Goal: Information Seeking & Learning: Learn about a topic

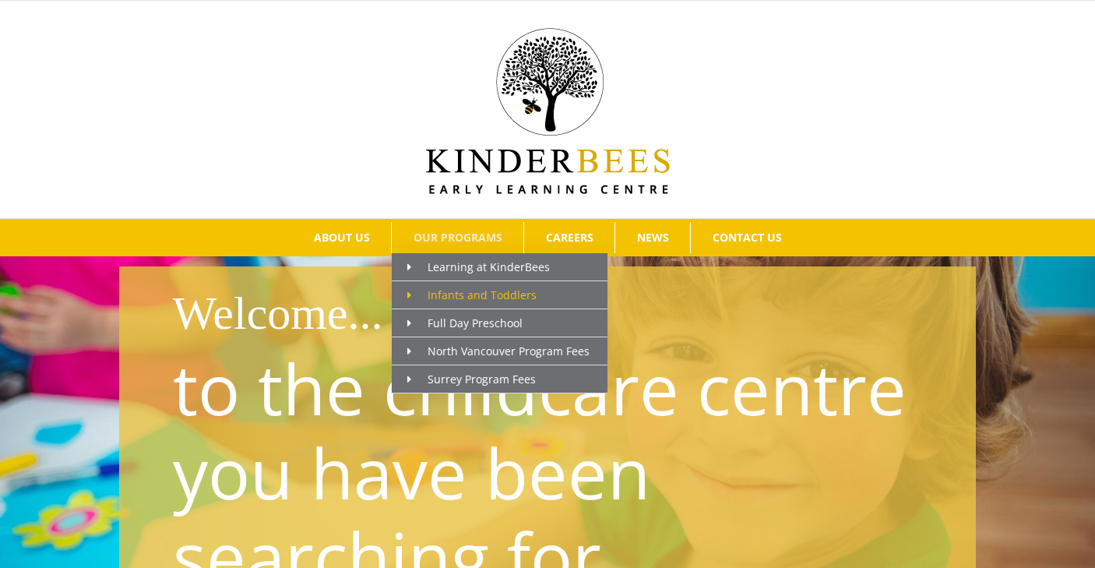
click at [440, 294] on span "Infants and Toddlers" at bounding box center [471, 294] width 129 height 15
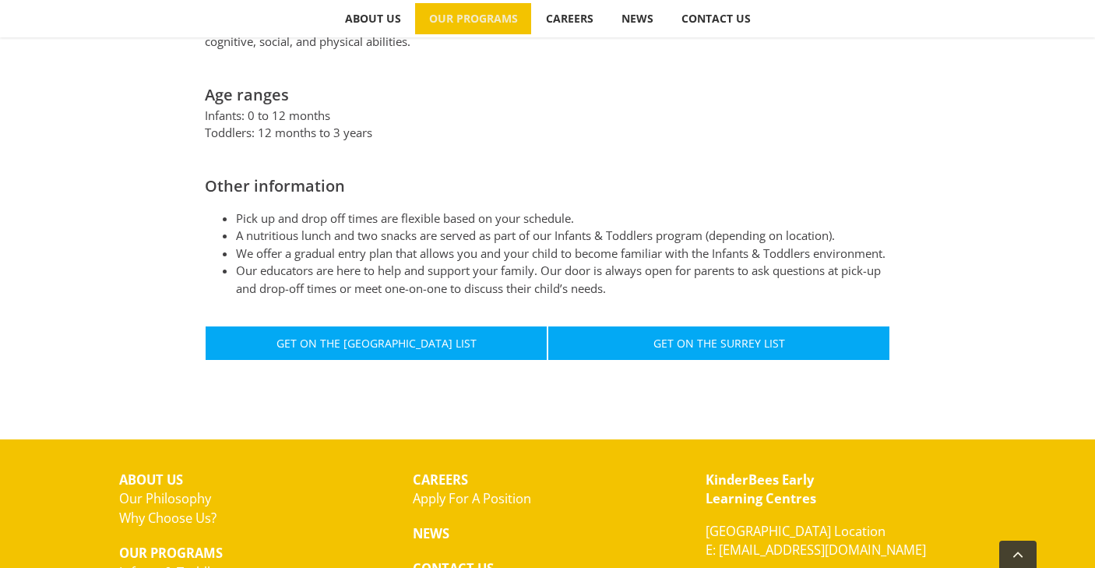
scroll to position [829, 0]
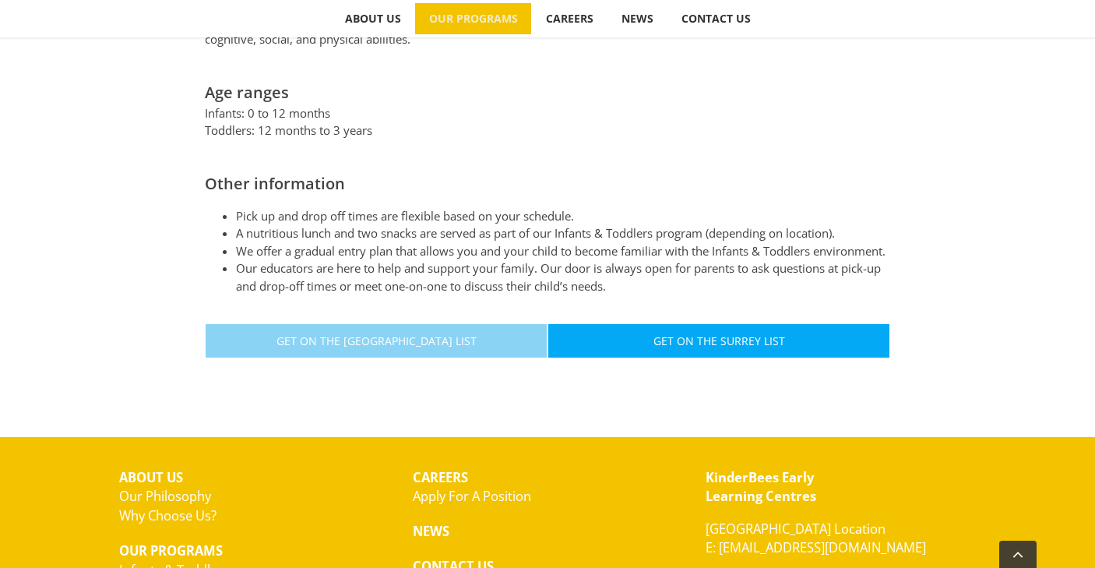
click at [429, 336] on span "Get On The North Vancouver List" at bounding box center [376, 340] width 200 height 13
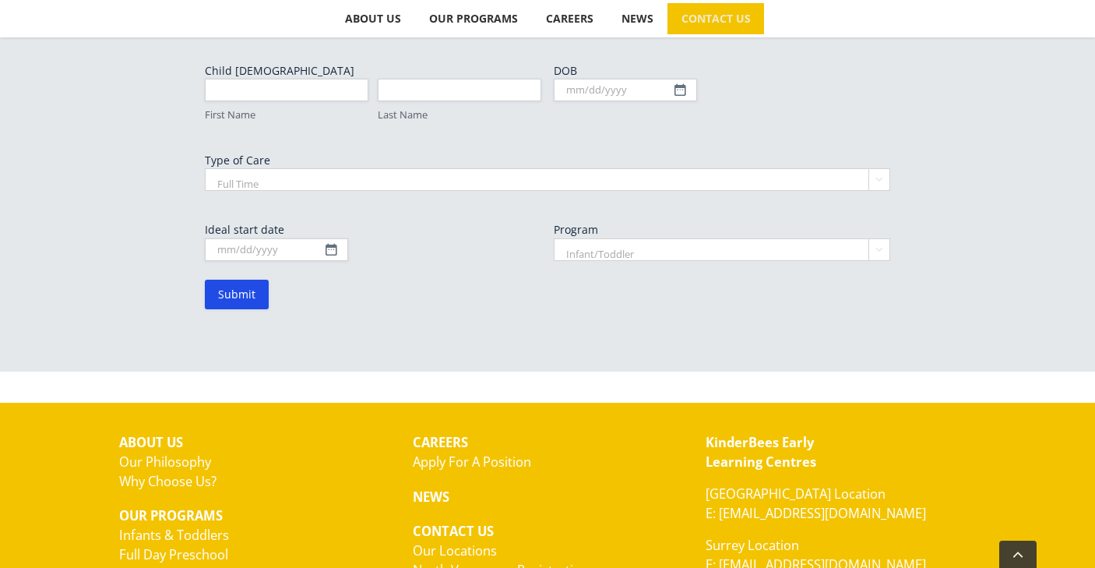
scroll to position [1090, 0]
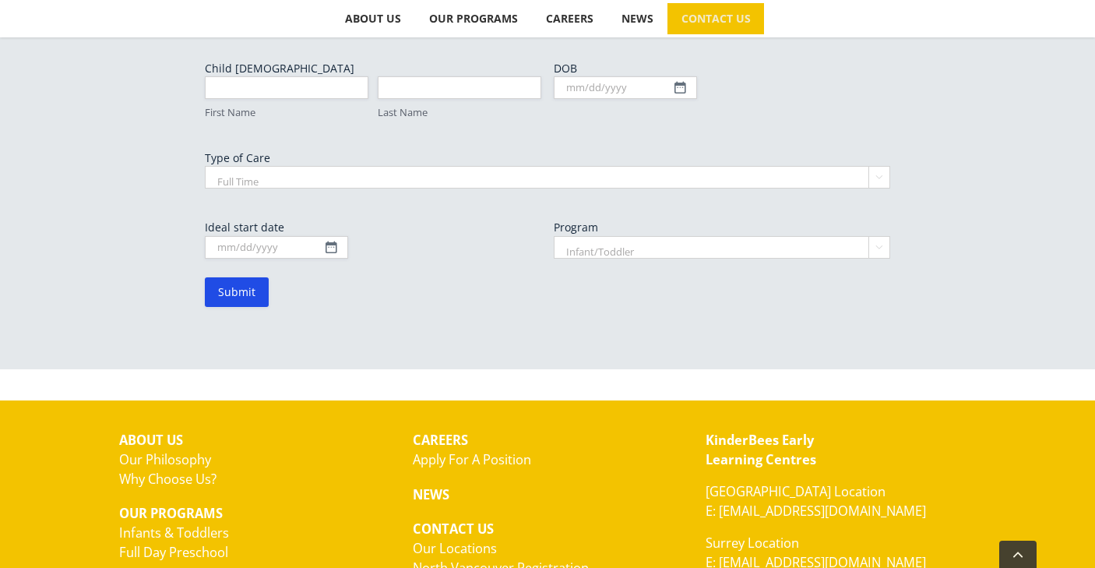
click at [188, 470] on link "Why Choose Us?" at bounding box center [167, 479] width 97 height 18
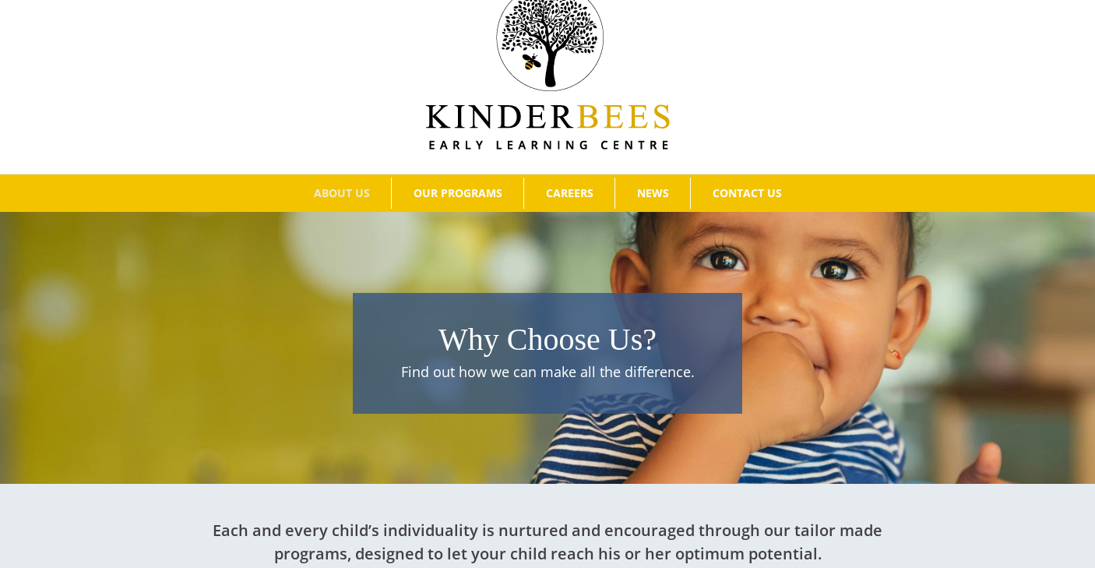
scroll to position [47, 0]
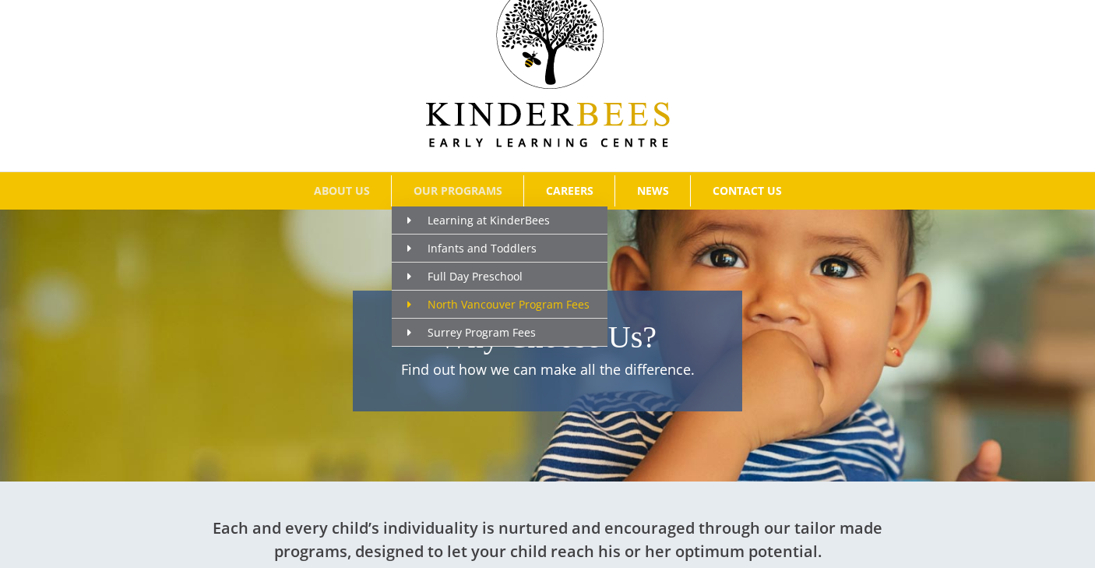
click at [441, 302] on span "North Vancouver Program Fees" at bounding box center [498, 304] width 182 height 15
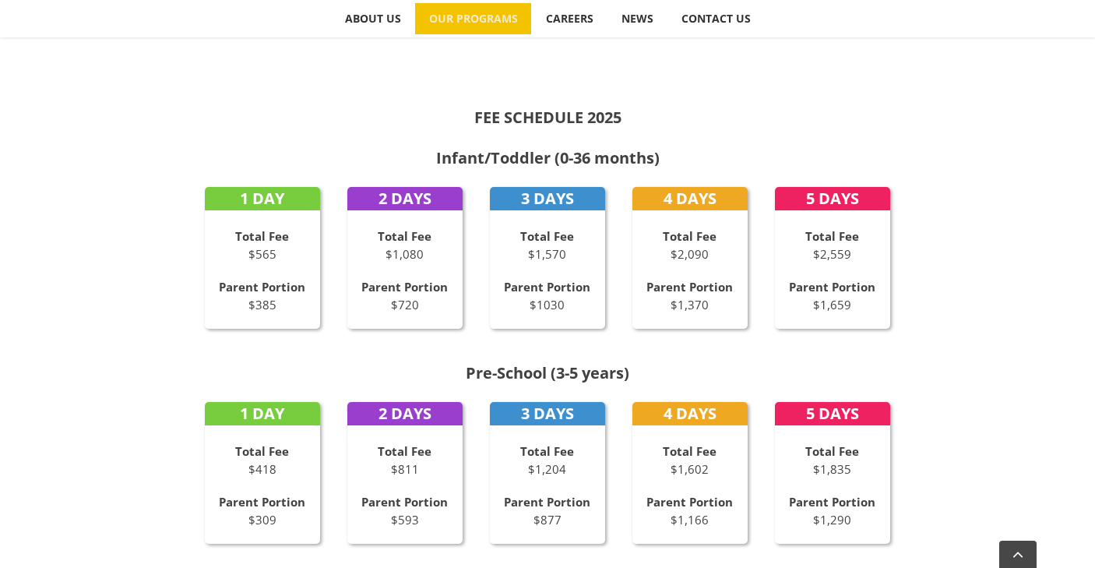
scroll to position [699, 0]
